Goal: Book appointment/travel/reservation

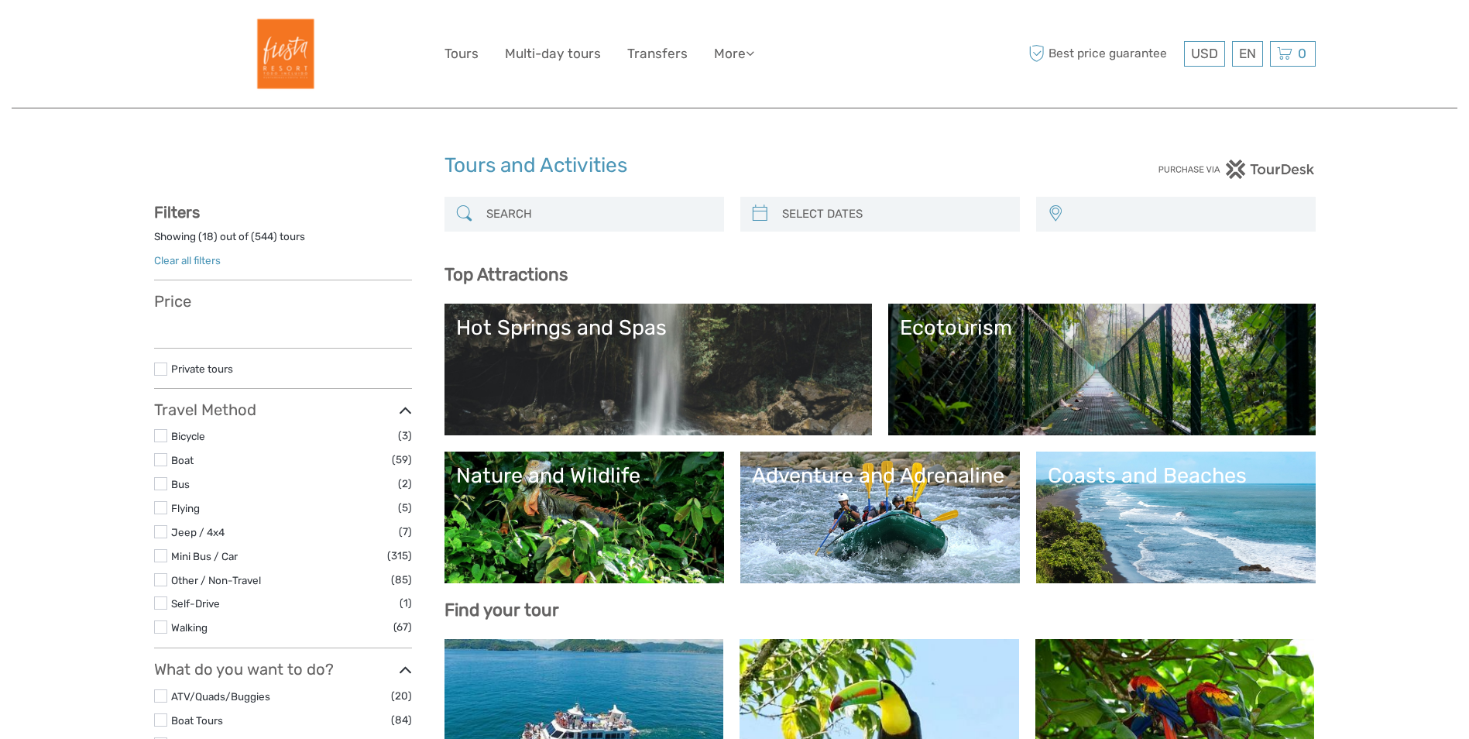
select select
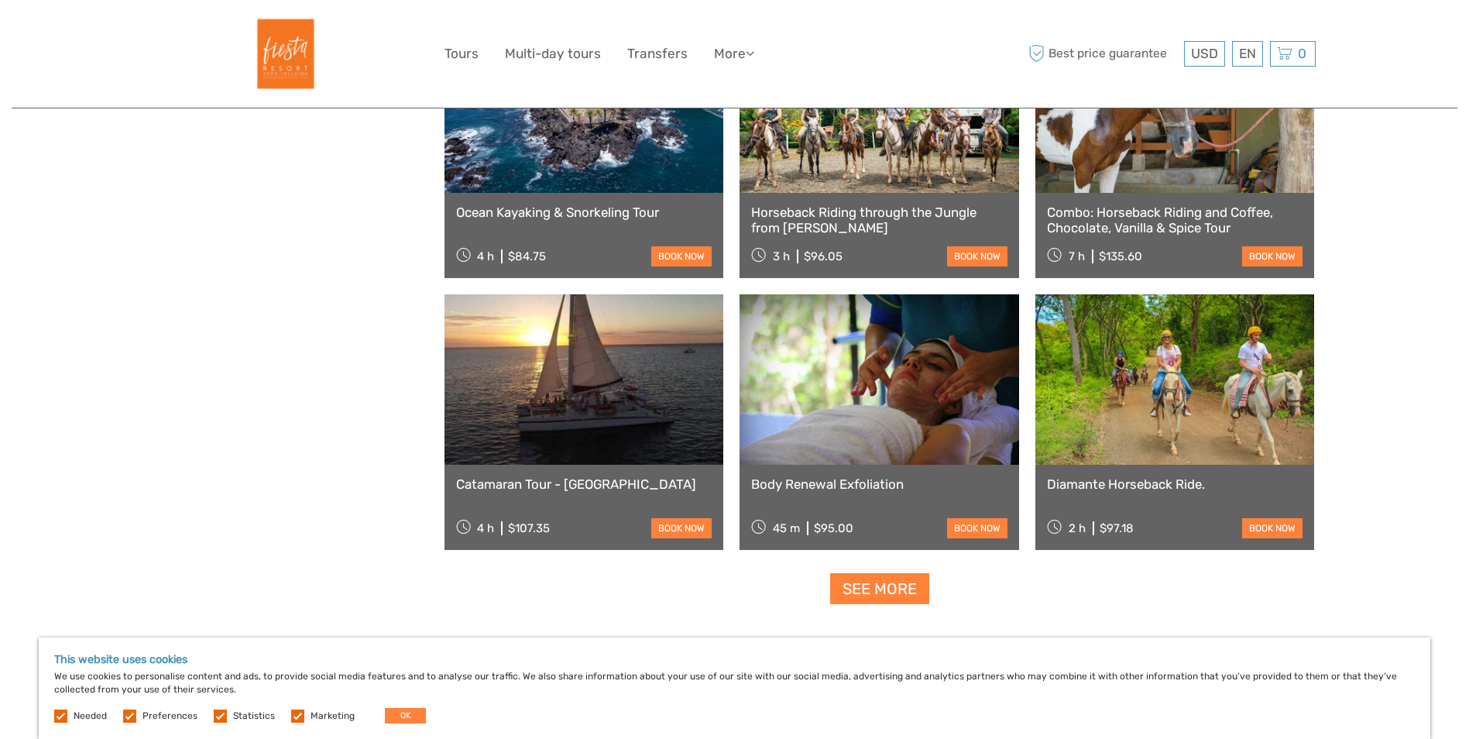
scroll to position [1859, 0]
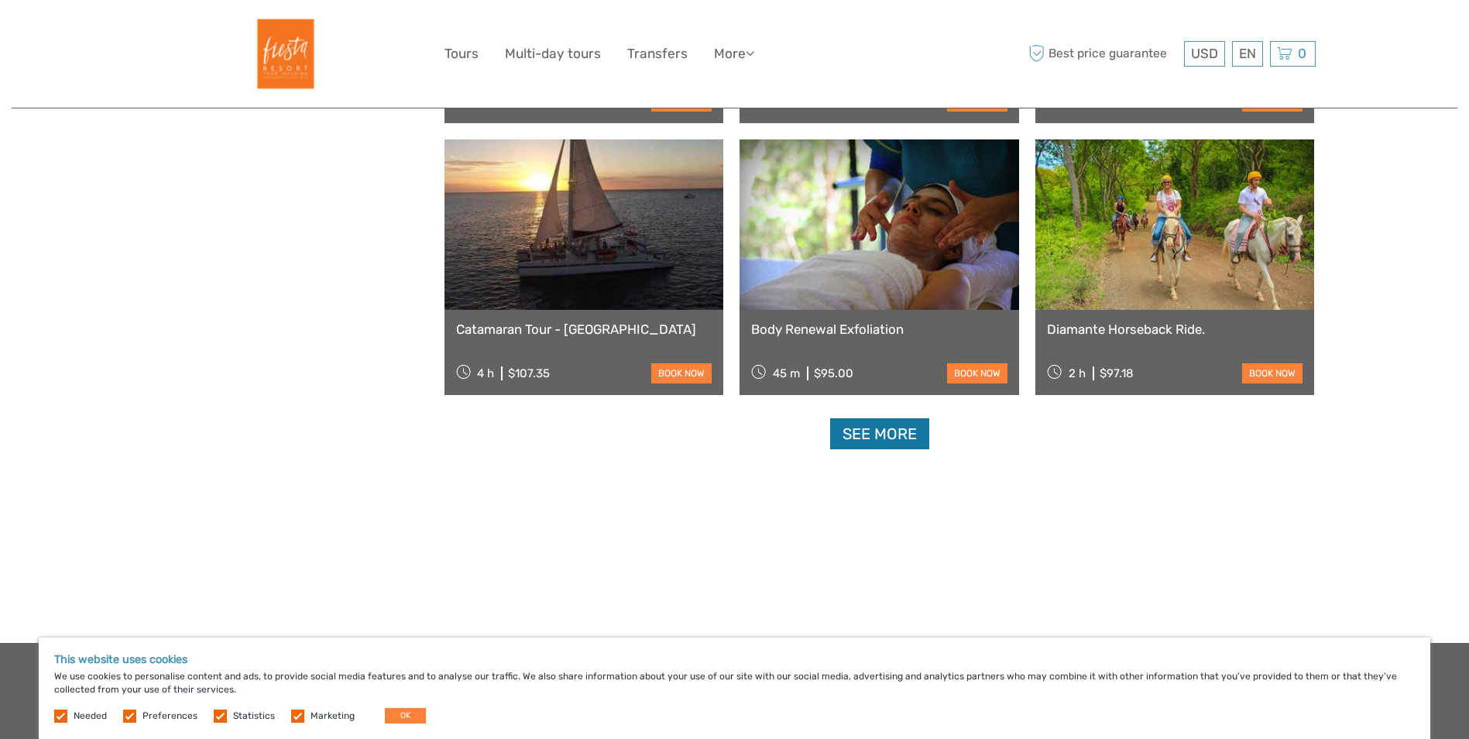
click at [867, 437] on link "See more" at bounding box center [879, 434] width 99 height 32
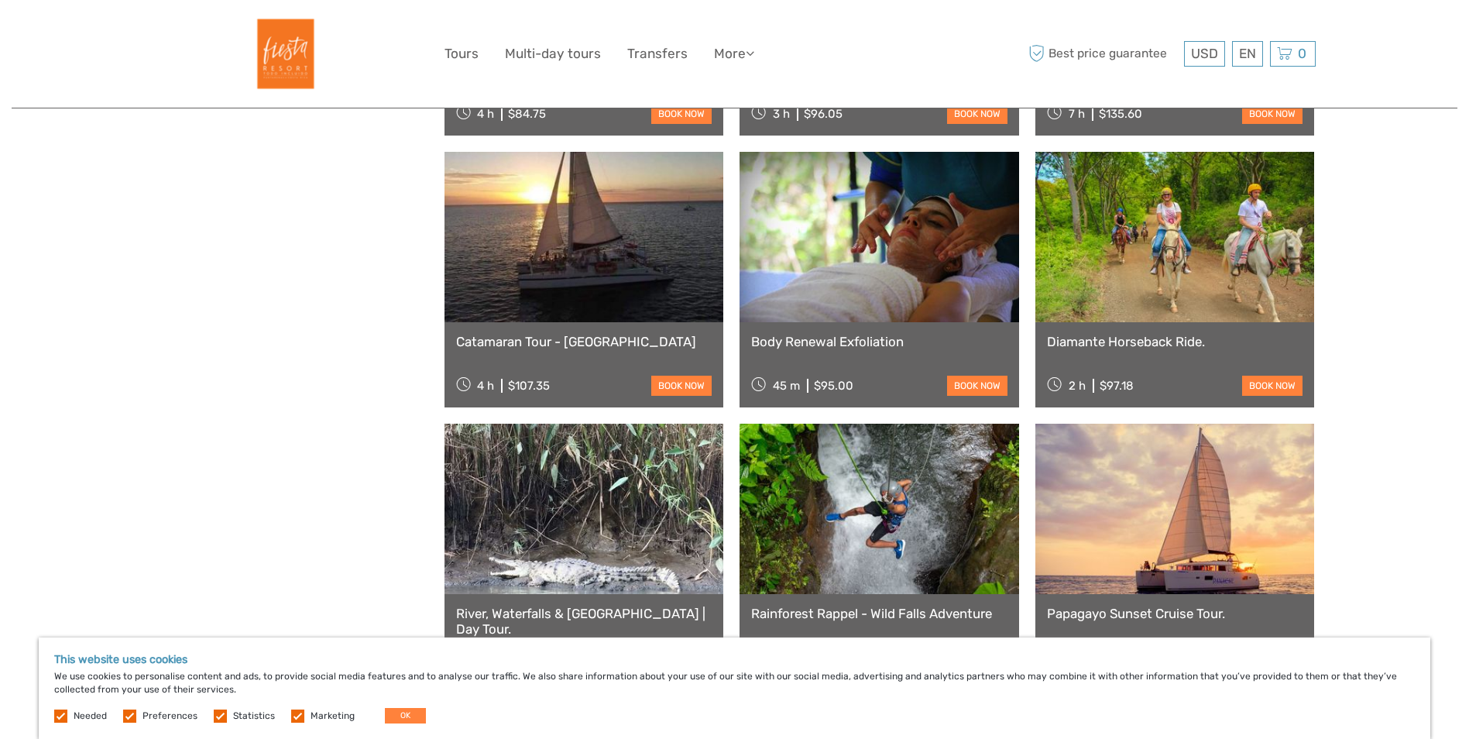
scroll to position [1627, 0]
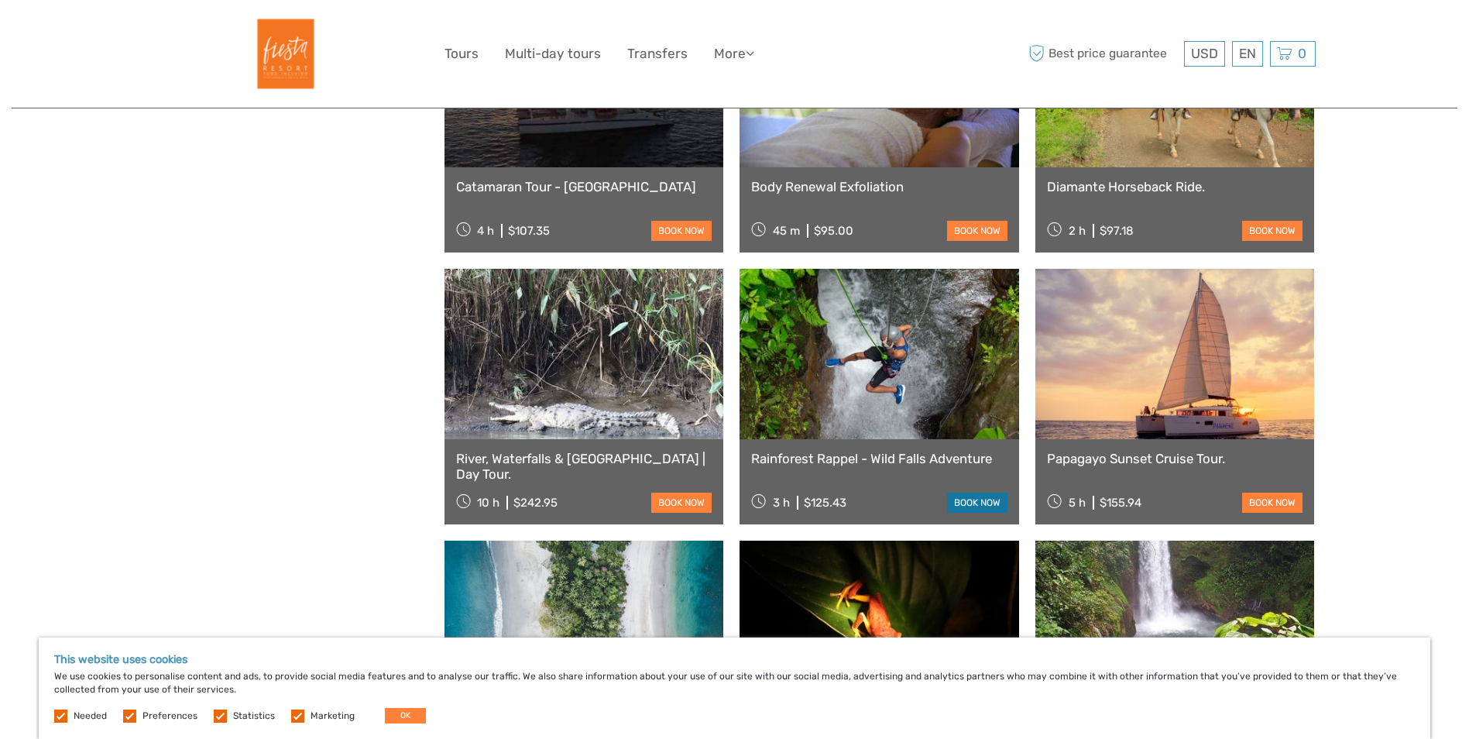
click at [975, 503] on link "book now" at bounding box center [977, 503] width 60 height 20
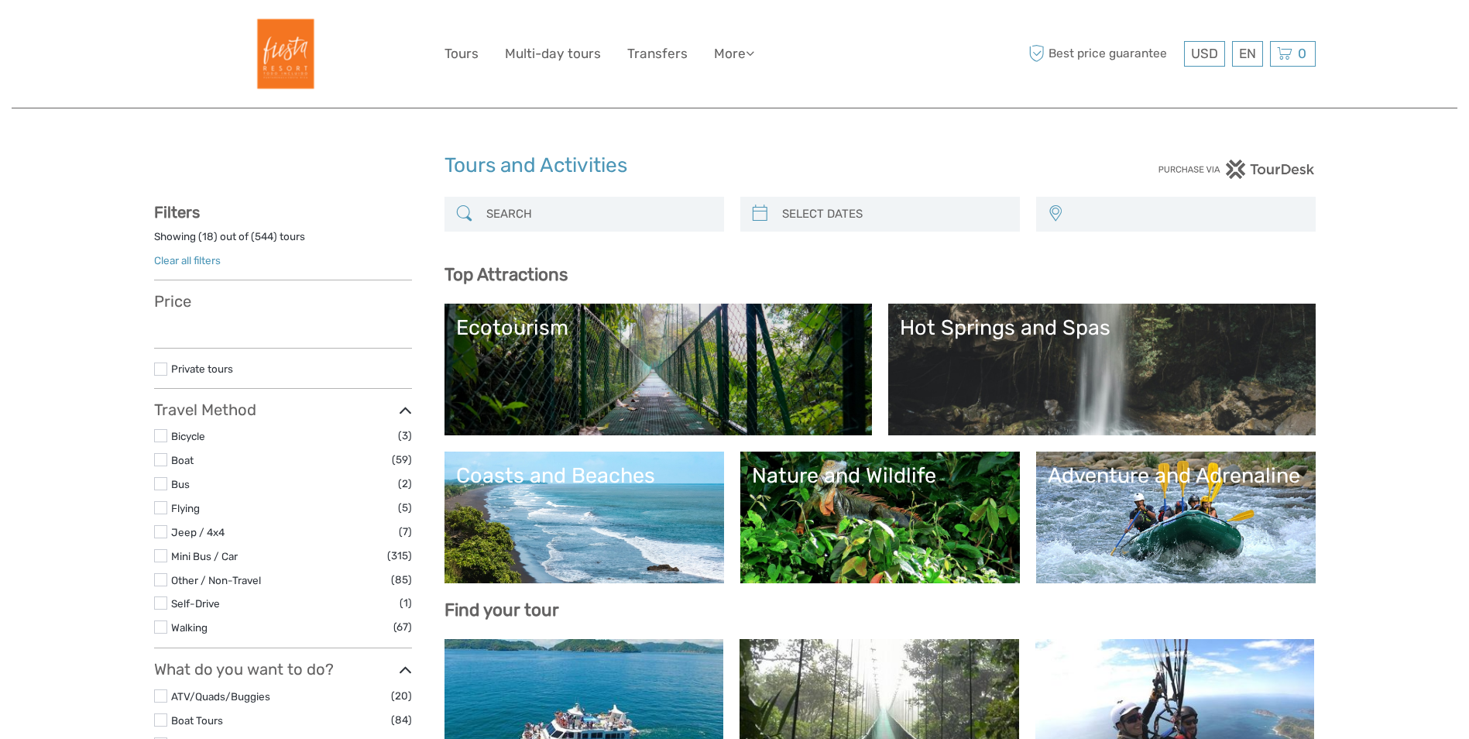
select select
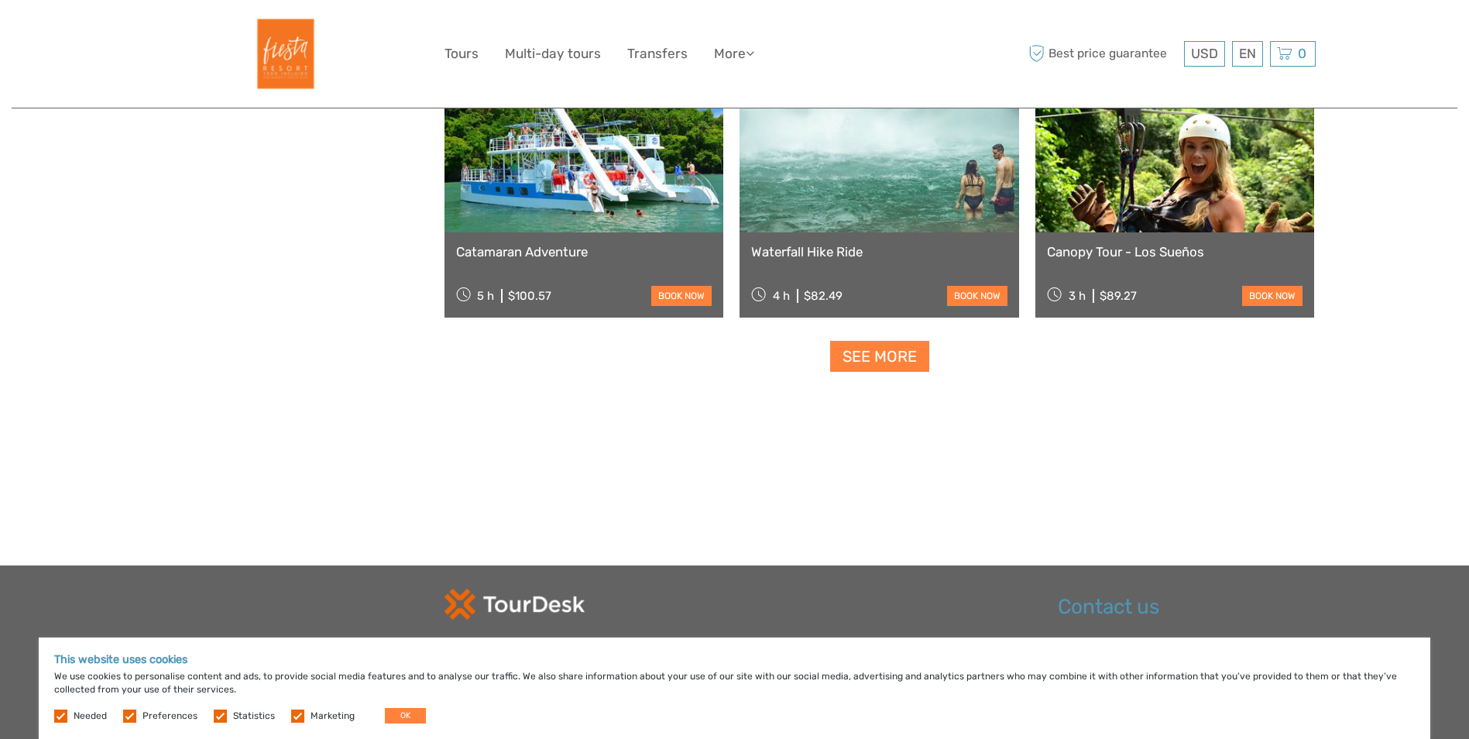
scroll to position [1781, 0]
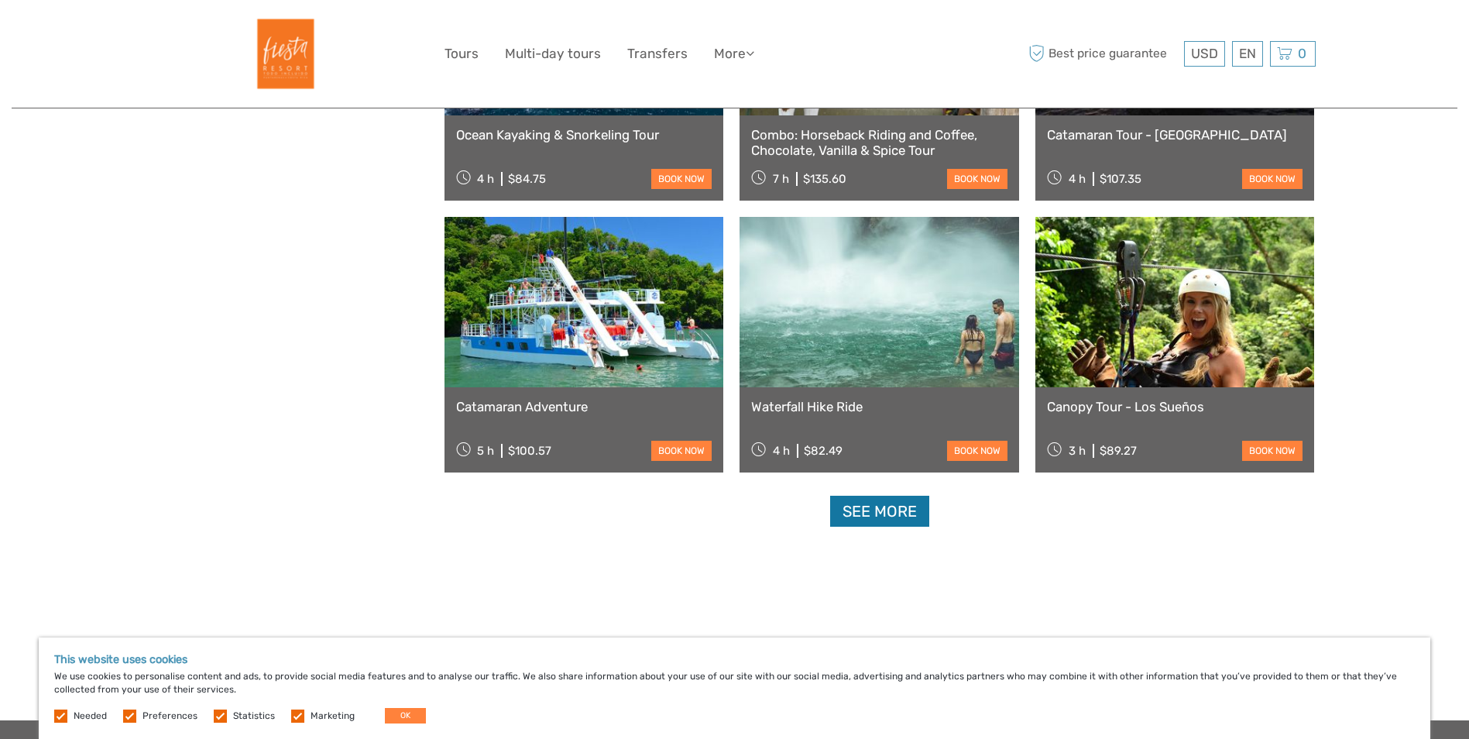
click at [883, 509] on link "See more" at bounding box center [879, 512] width 99 height 32
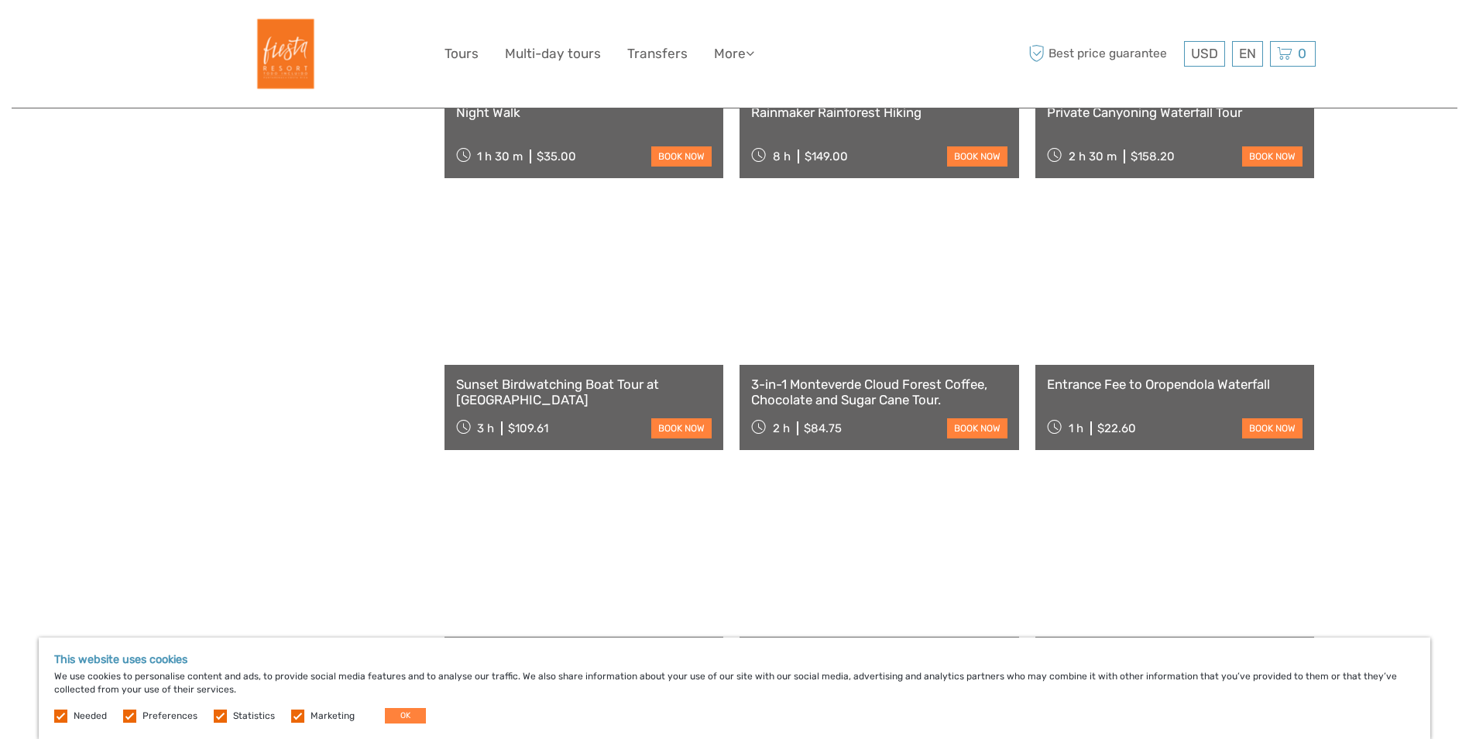
scroll to position [2943, 0]
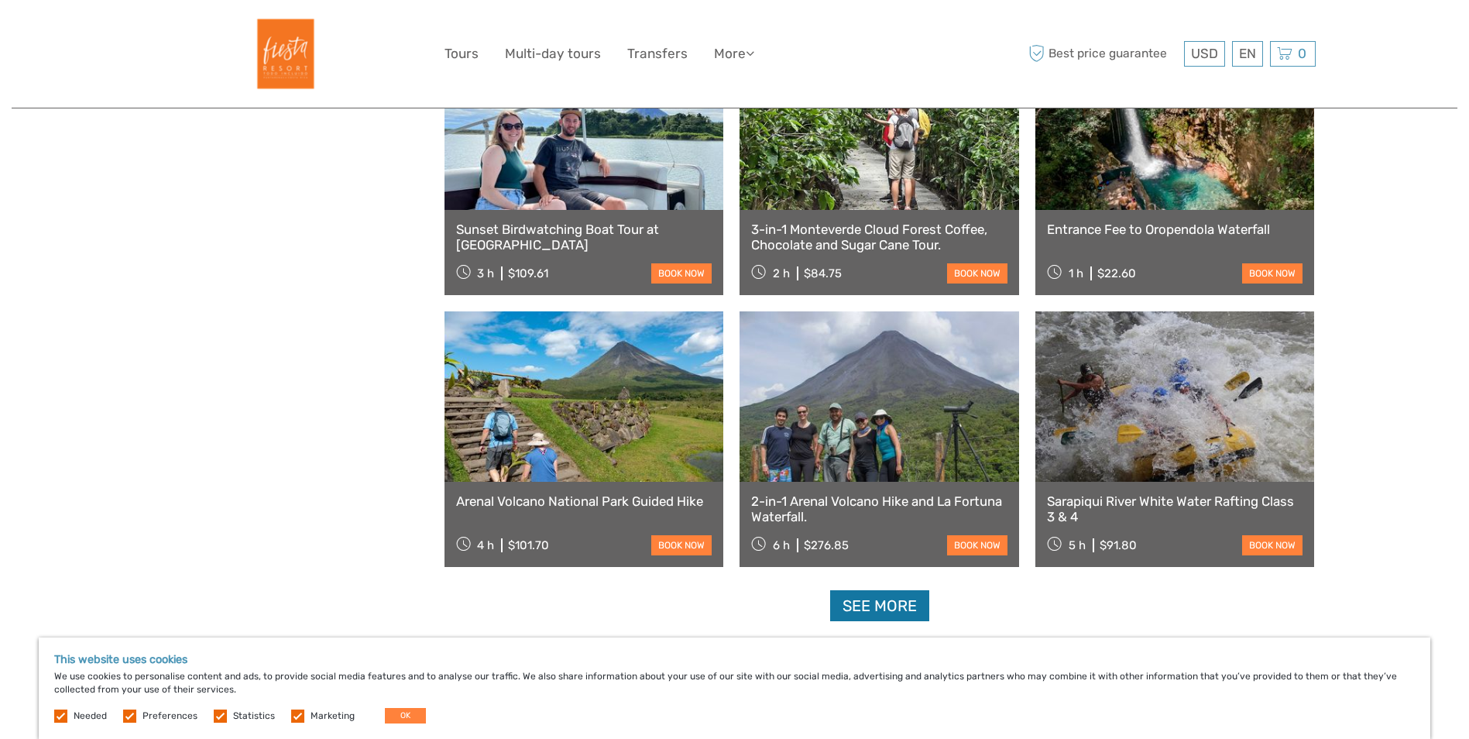
click at [892, 612] on link "See more" at bounding box center [879, 606] width 99 height 32
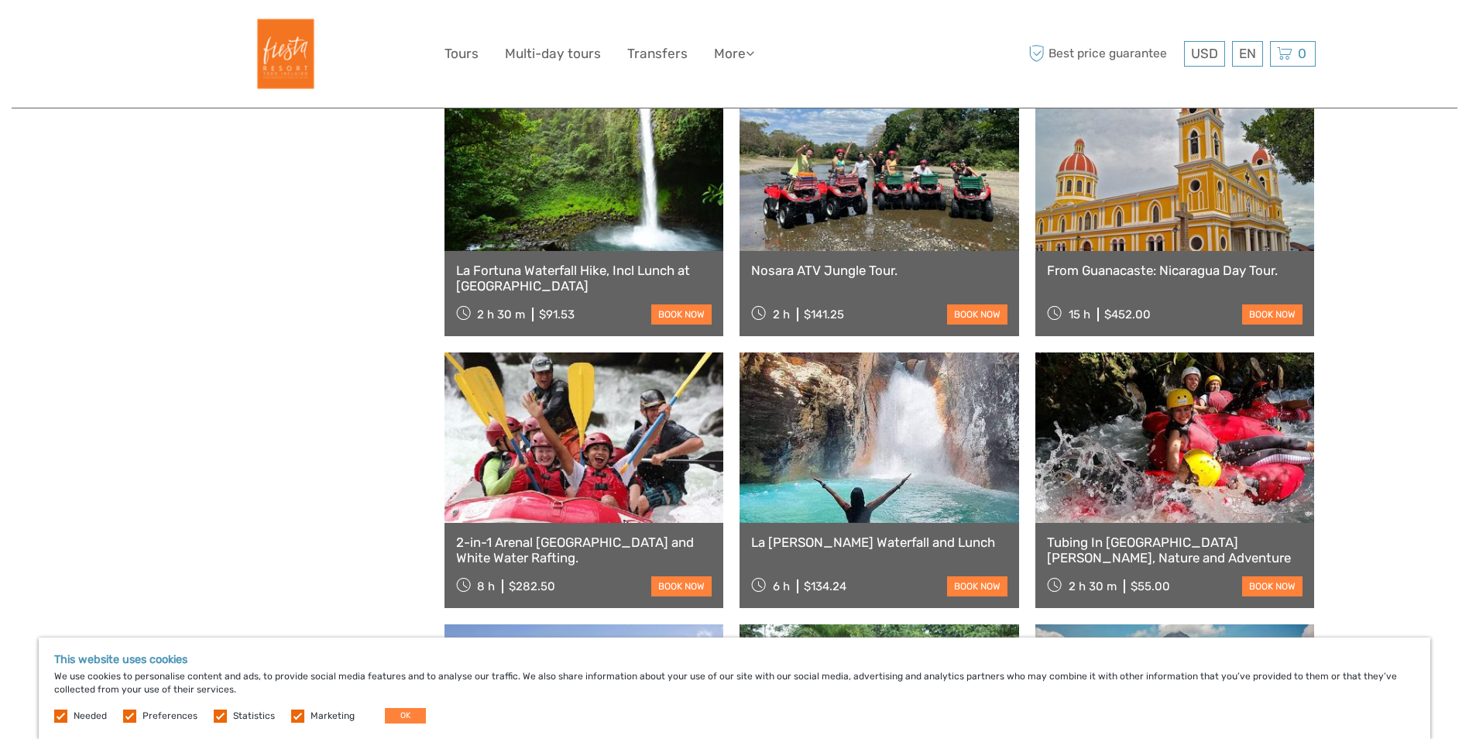
scroll to position [3873, 0]
